Goal: Task Accomplishment & Management: Manage account settings

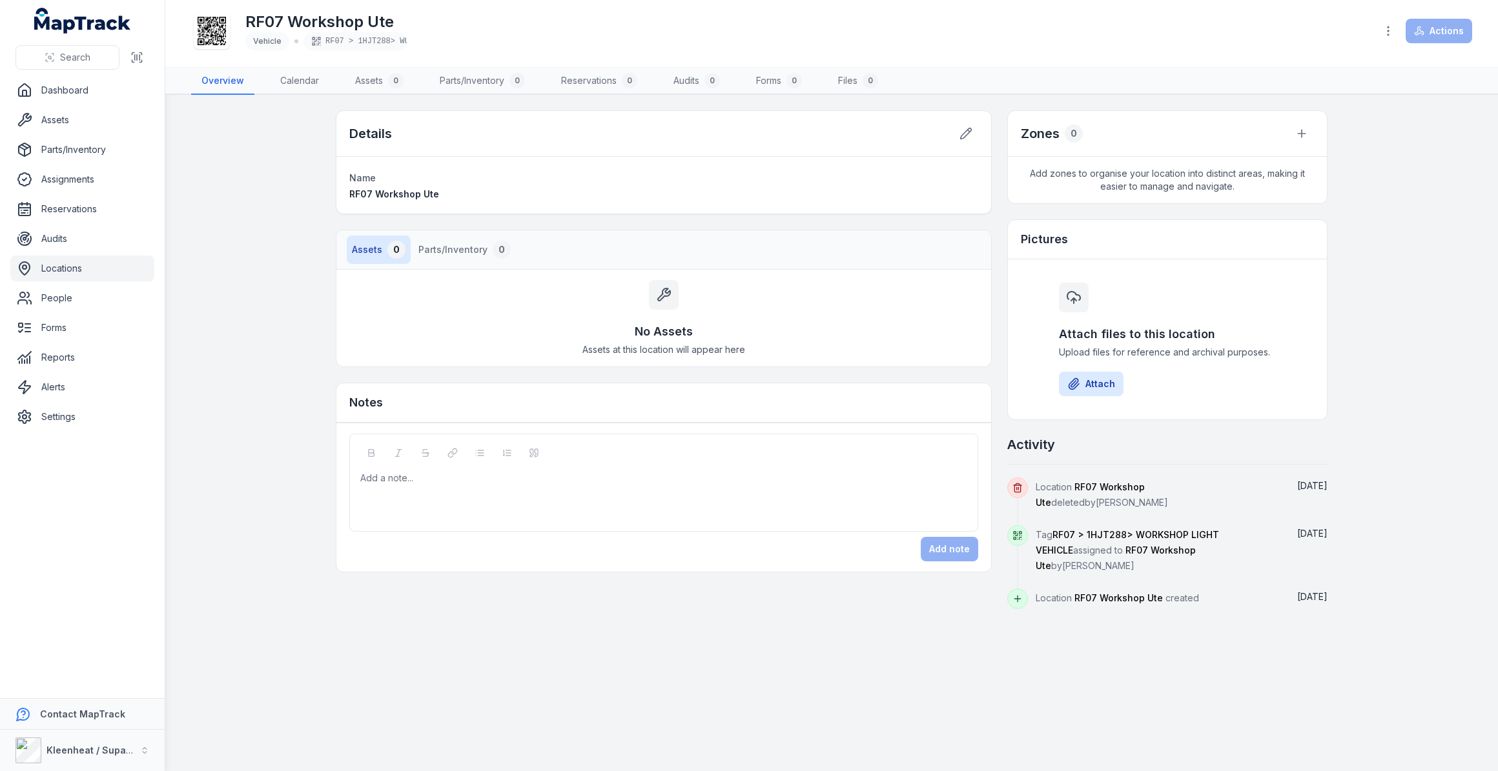
click at [57, 271] on link "Locations" at bounding box center [82, 269] width 144 height 26
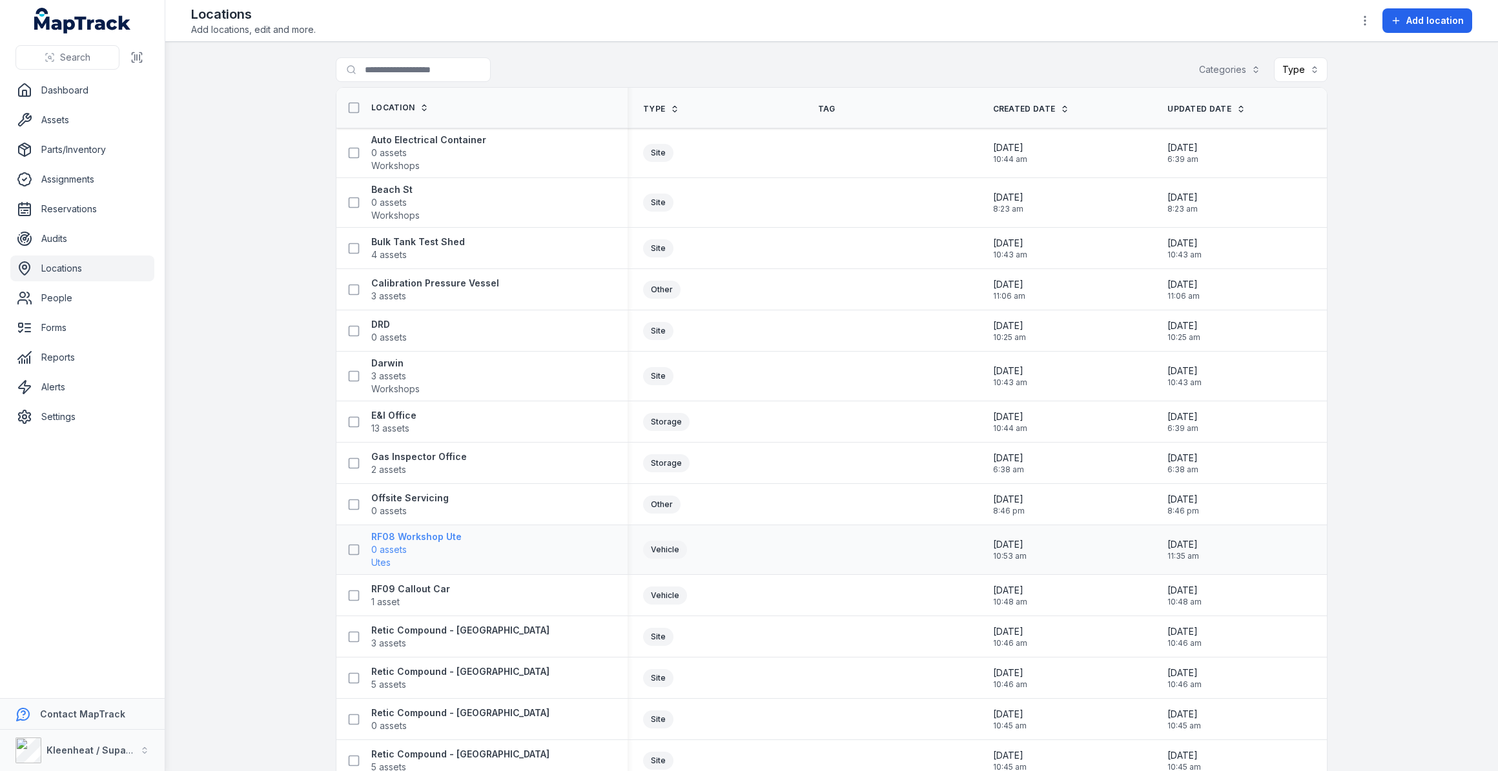
click at [418, 536] on strong "RF08 Workshop Ute" at bounding box center [416, 537] width 90 height 13
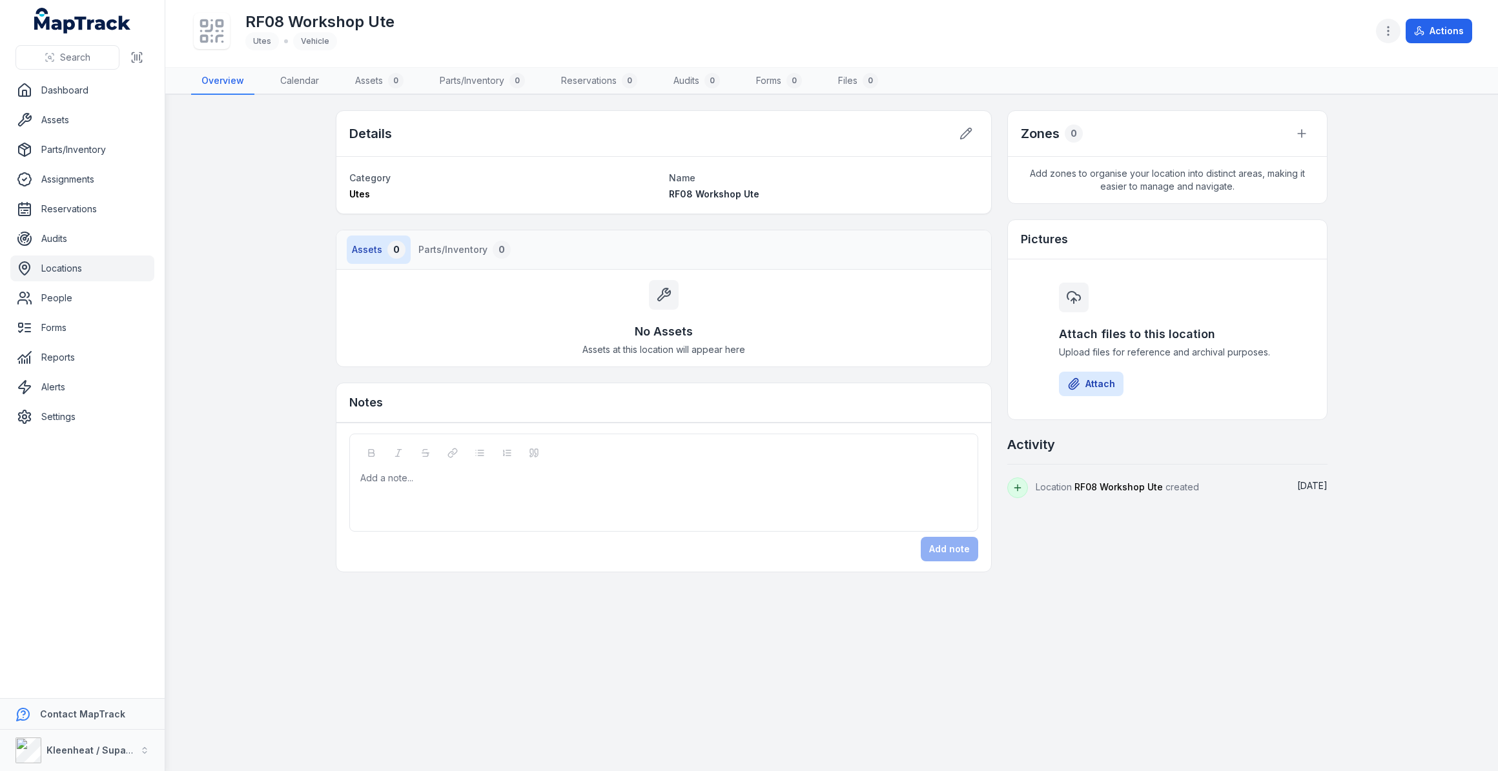
click at [1389, 29] on icon "button" at bounding box center [1388, 31] width 13 height 13
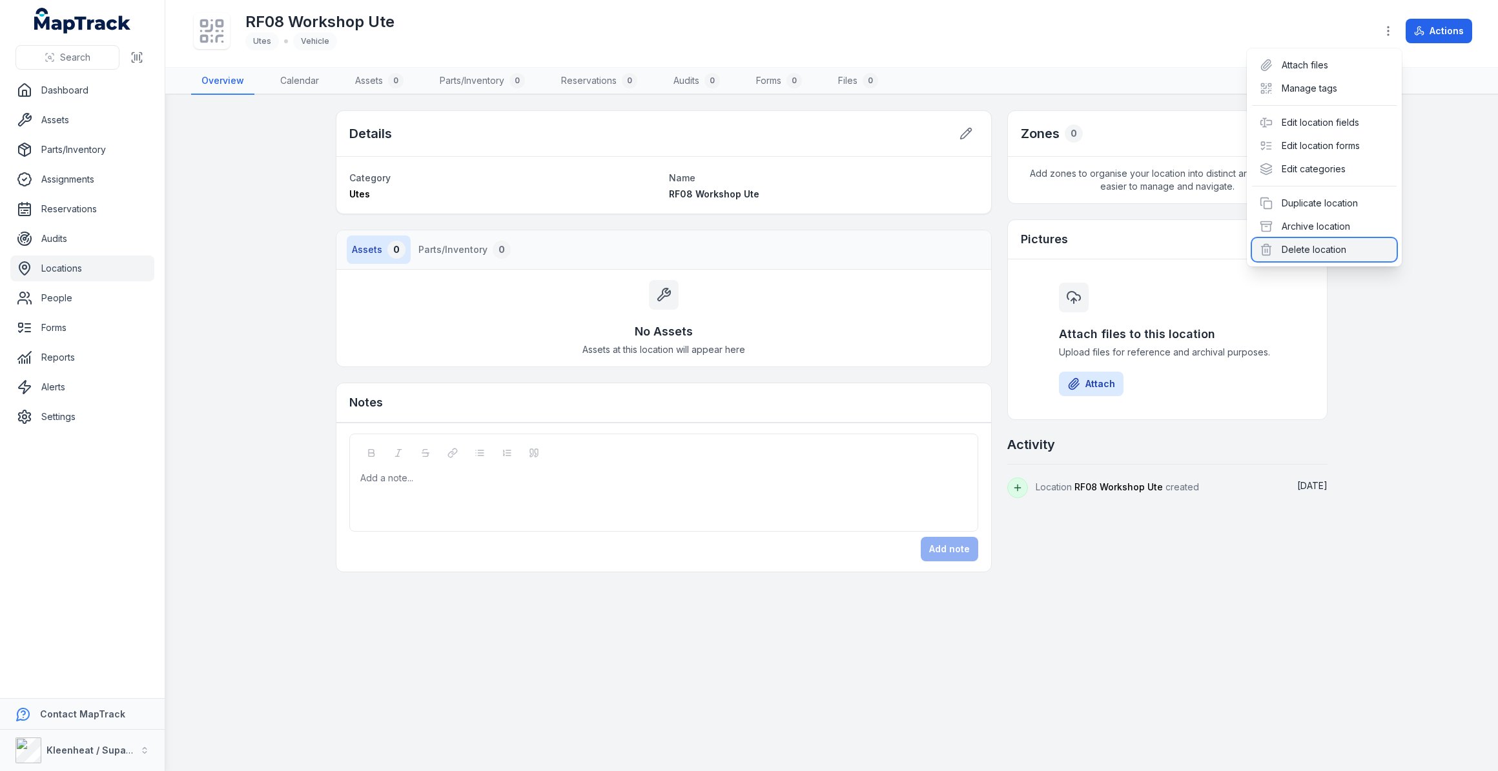
click at [1307, 250] on div "Delete location" at bounding box center [1324, 249] width 145 height 23
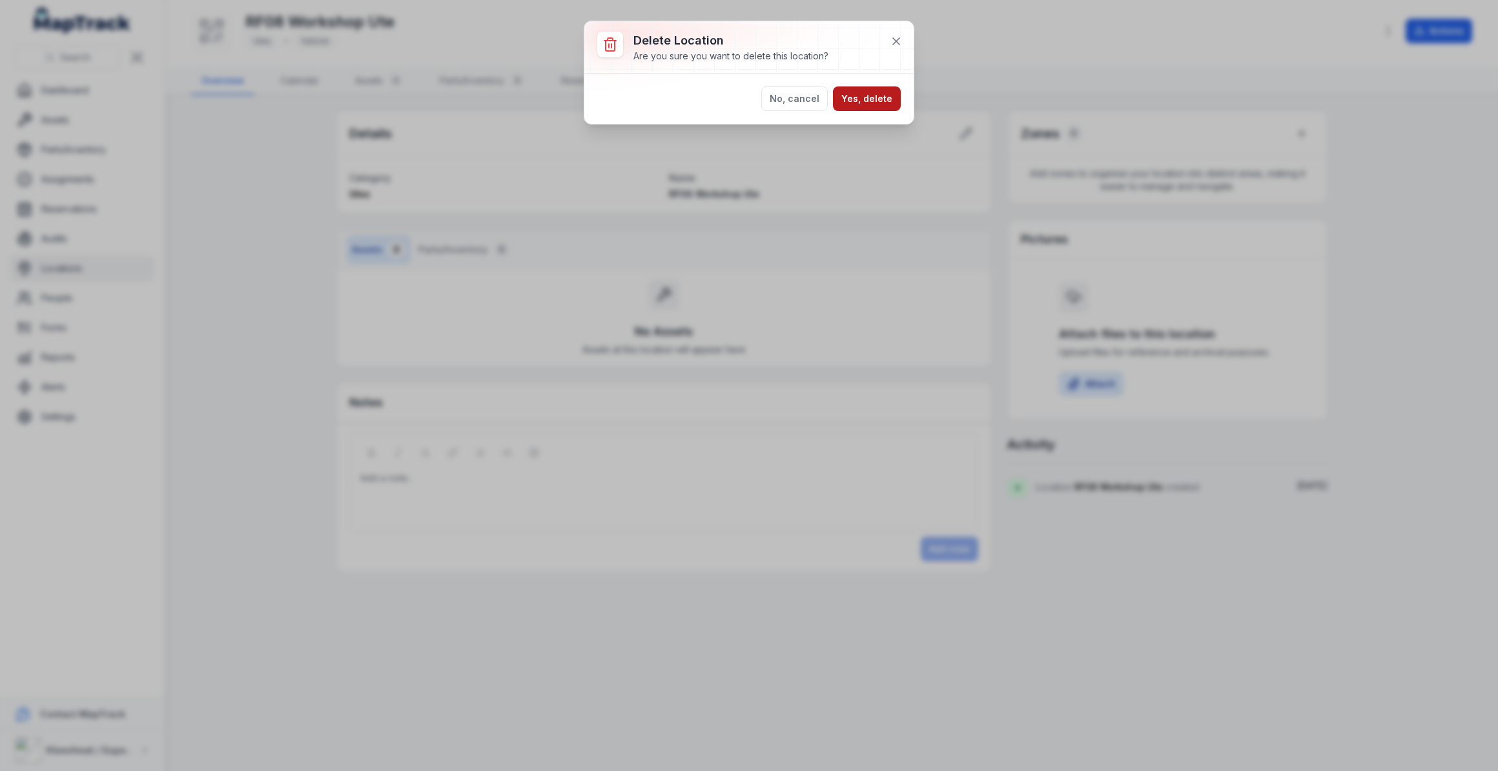
click at [871, 105] on button "Yes, delete" at bounding box center [867, 99] width 68 height 25
